Goal: Task Accomplishment & Management: Manage account settings

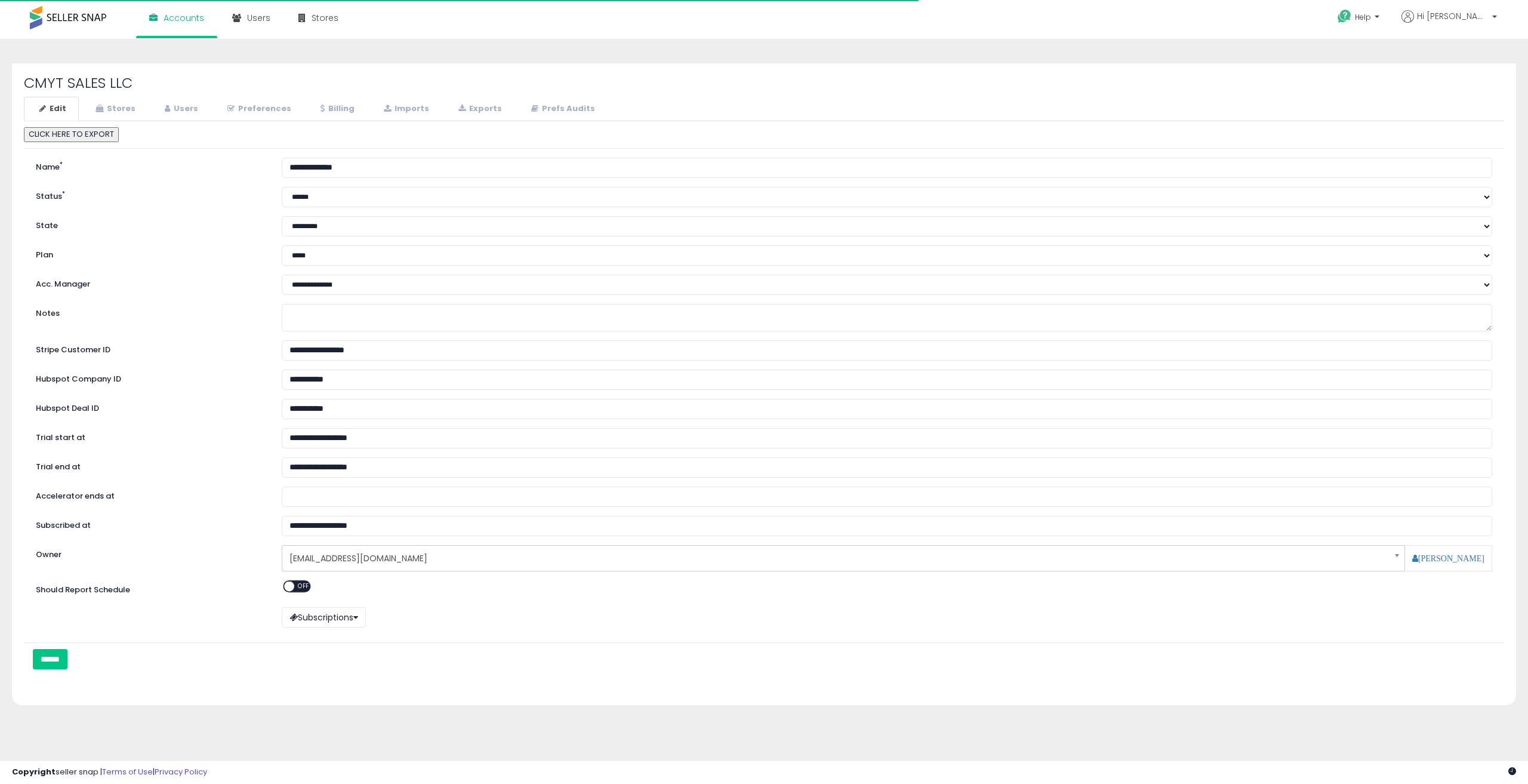
click at [321, 109] on icon at bounding box center [323, 108] width 4 height 8
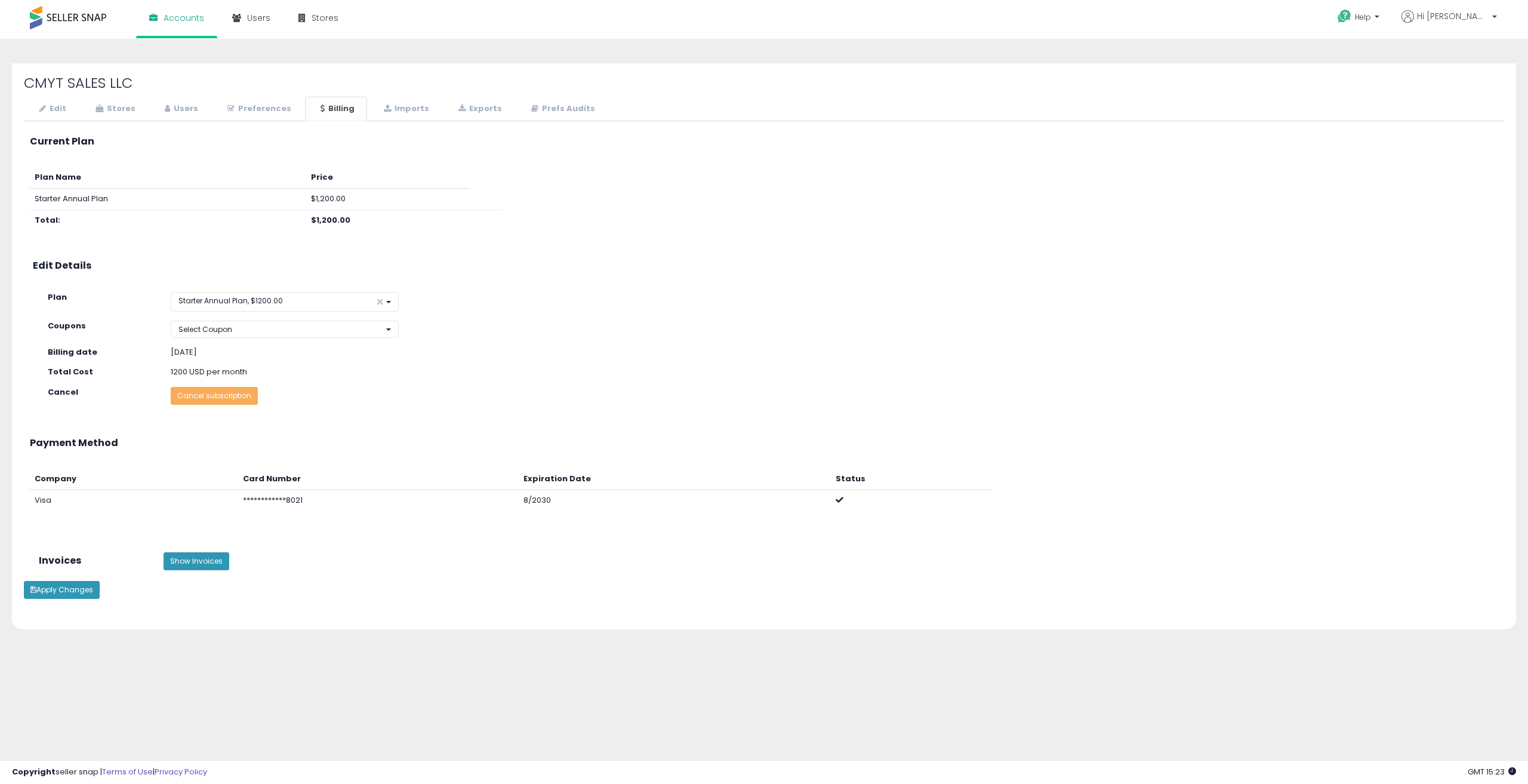
click at [188, 484] on th "Company" at bounding box center [134, 478] width 209 height 21
click at [66, 108] on link "Edit" at bounding box center [51, 108] width 55 height 24
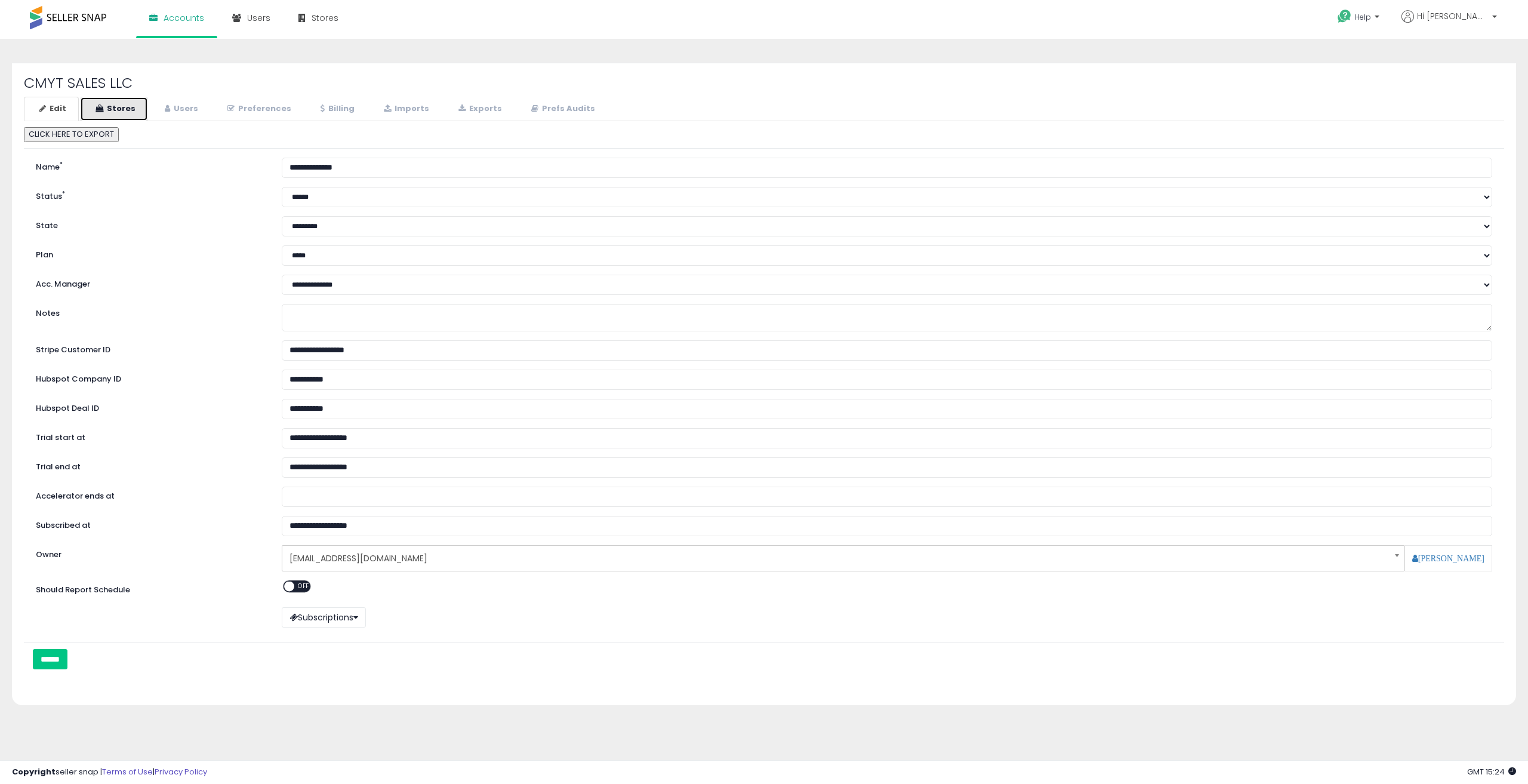
click at [122, 111] on link "Stores" at bounding box center [114, 108] width 68 height 24
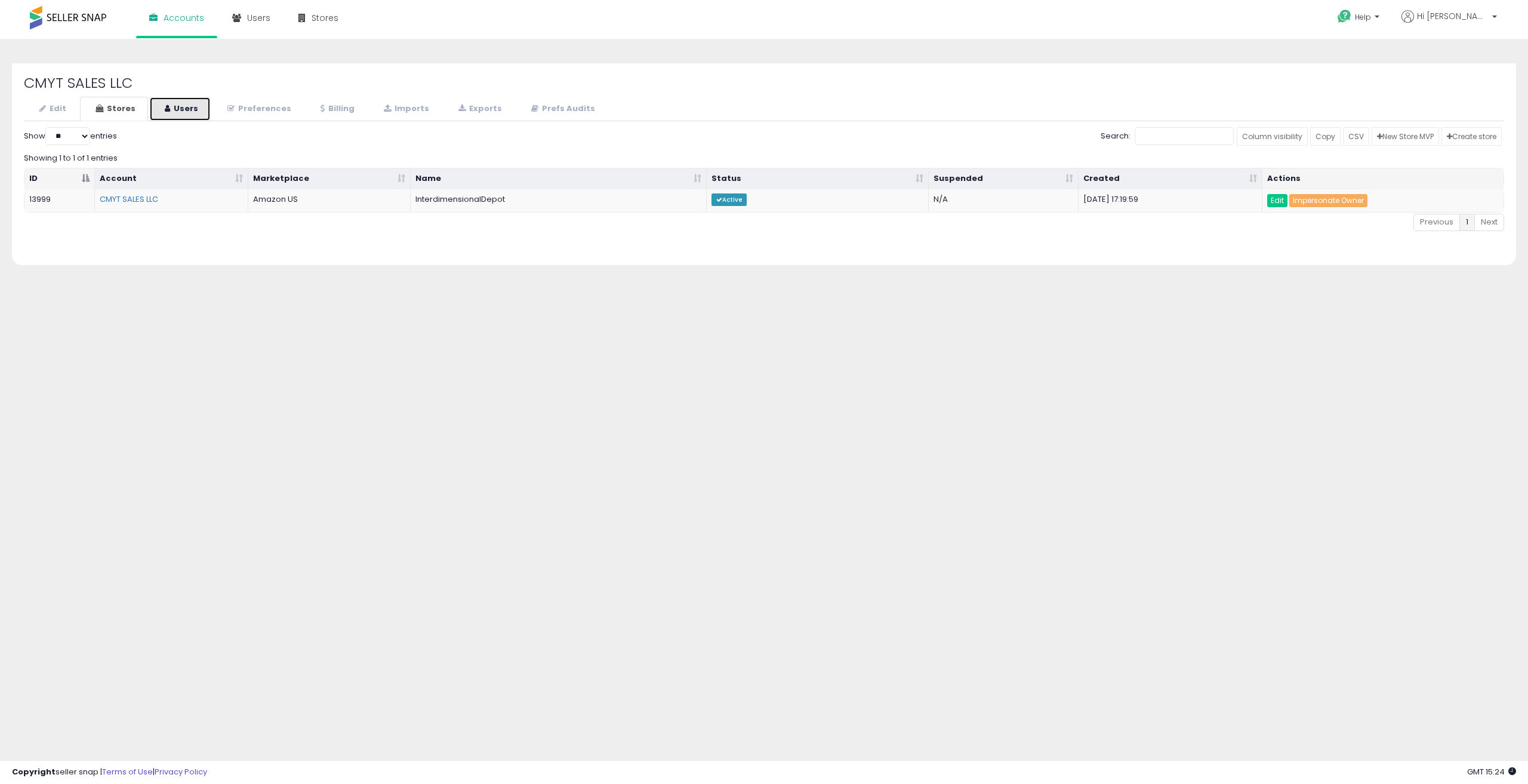
click at [154, 113] on link "Users" at bounding box center [180, 108] width 61 height 24
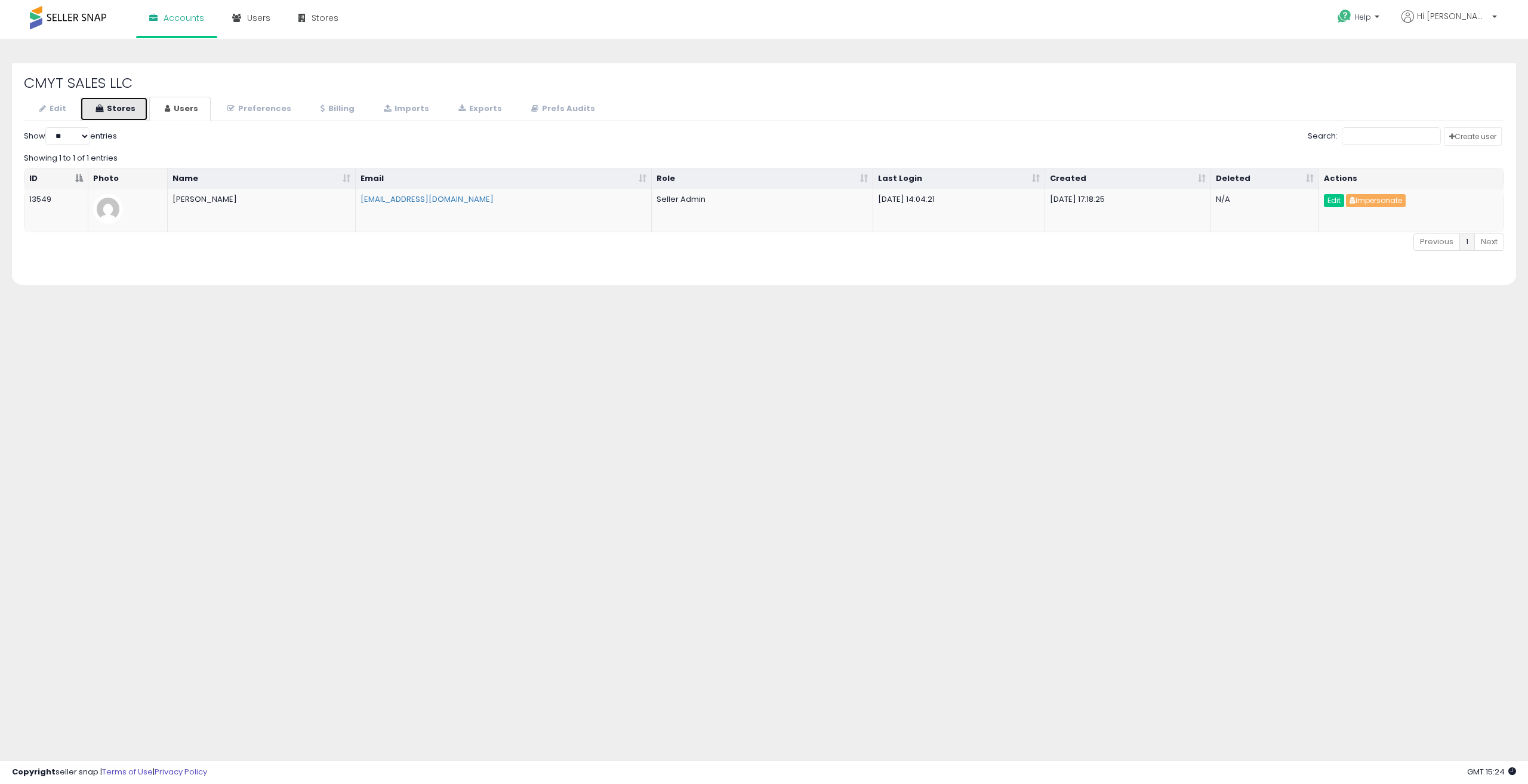
click at [129, 108] on link "Stores" at bounding box center [114, 108] width 68 height 24
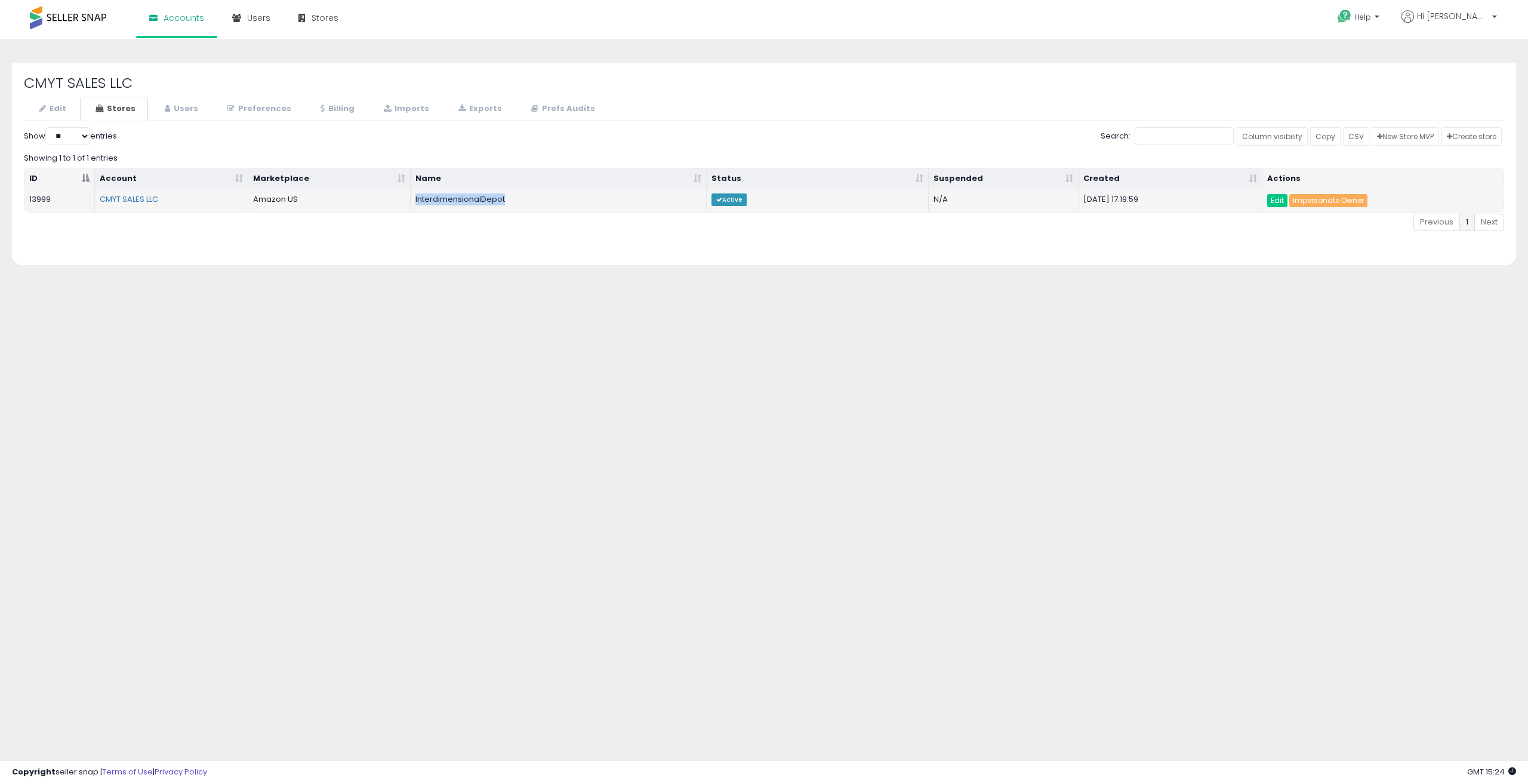
drag, startPoint x: 412, startPoint y: 202, endPoint x: 505, endPoint y: 204, distance: 93.0
click at [505, 204] on td "InterdimensionalDepot" at bounding box center [559, 200] width 296 height 23
drag, startPoint x: 54, startPoint y: 199, endPoint x: 27, endPoint y: 202, distance: 27.2
click at [28, 202] on td "13999" at bounding box center [59, 200] width 70 height 23
copy td "13999"
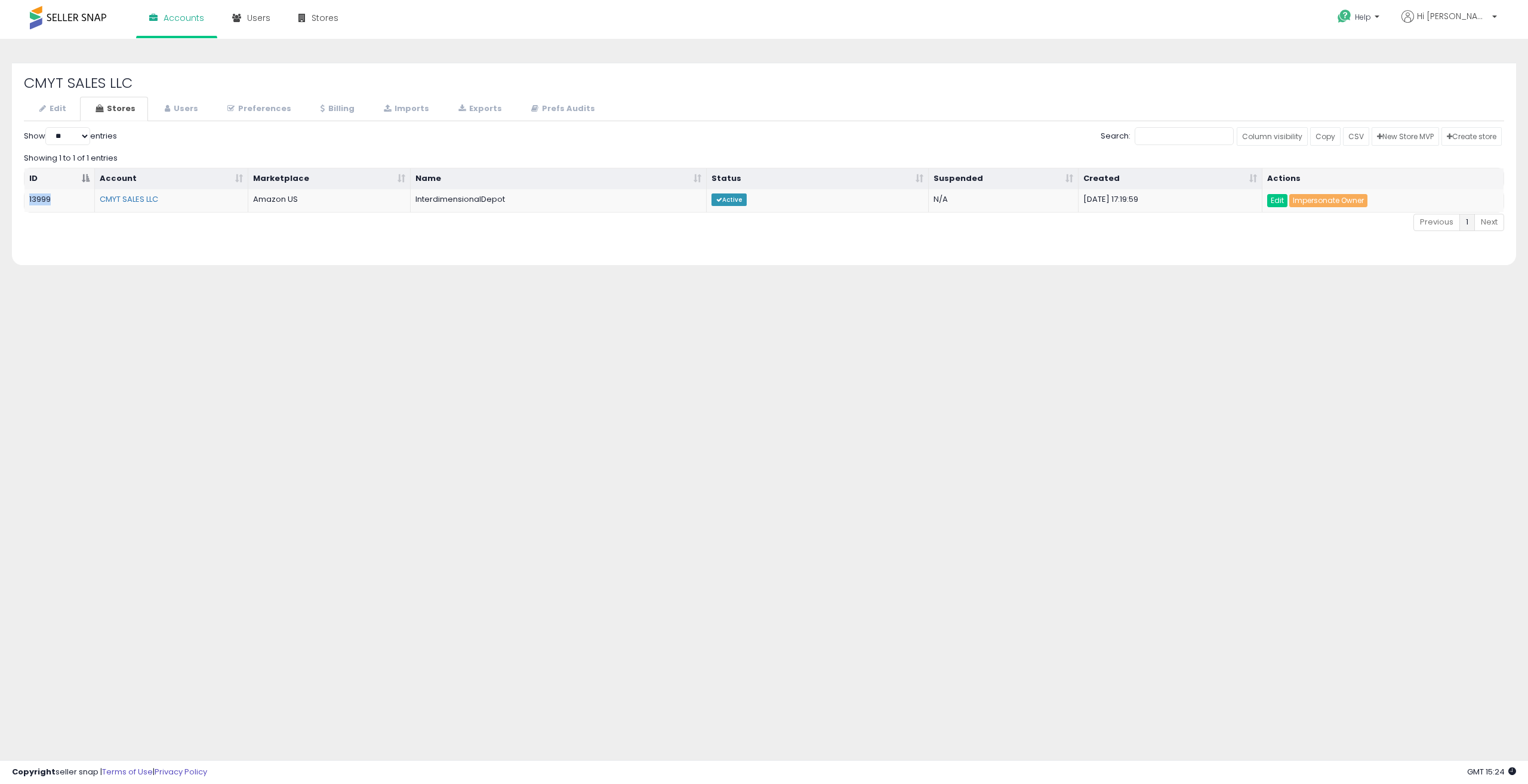
copy td "13999"
click at [75, 111] on link "Edit" at bounding box center [51, 108] width 55 height 24
